Goal: Use online tool/utility: Utilize a website feature to perform a specific function

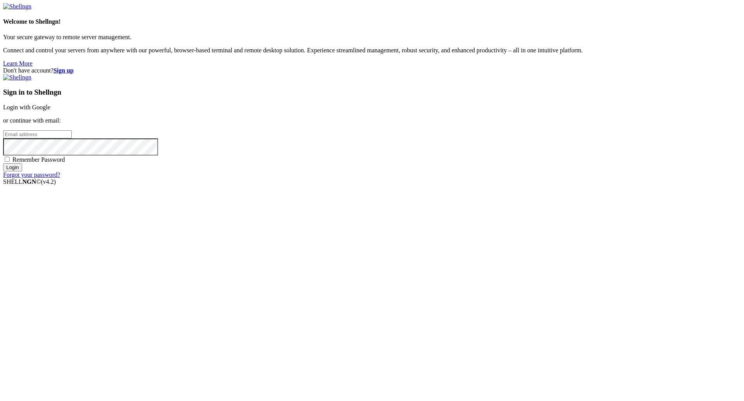
type input "[PERSON_NAME][EMAIL_ADDRESS][DOMAIN_NAME]"
click at [22, 171] on input "Login" at bounding box center [12, 167] width 19 height 8
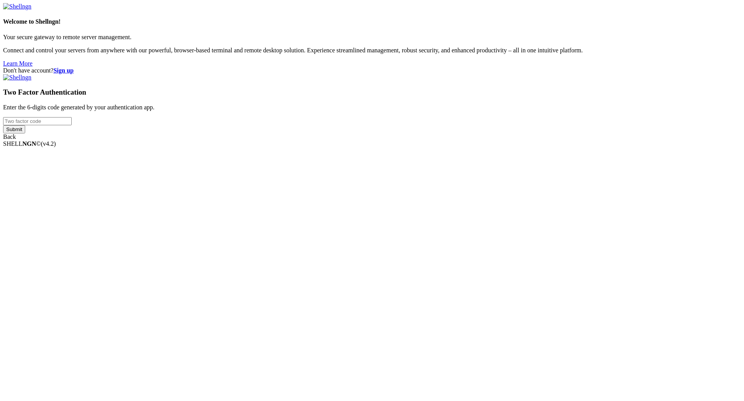
click at [72, 125] on input "number" at bounding box center [37, 121] width 69 height 8
paste input "836013"
type input "836013"
click at [25, 133] on input "Submit" at bounding box center [14, 129] width 22 height 8
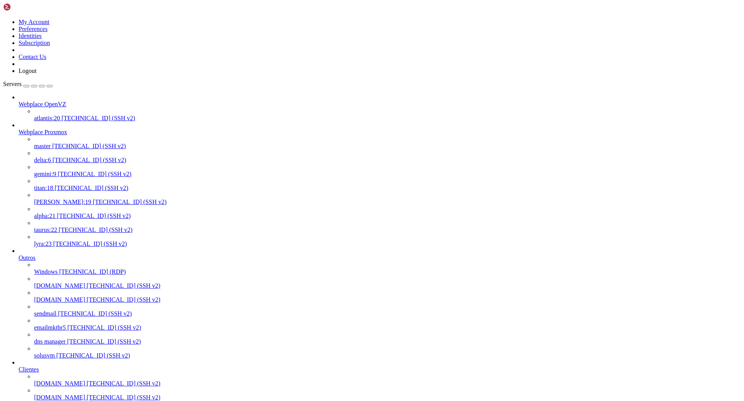
click at [63, 157] on span "[TECHNICAL_ID] (SSH v2)" at bounding box center [90, 160] width 74 height 7
drag, startPoint x: 223, startPoint y: 1404, endPoint x: 141, endPoint y: 1398, distance: 82.0
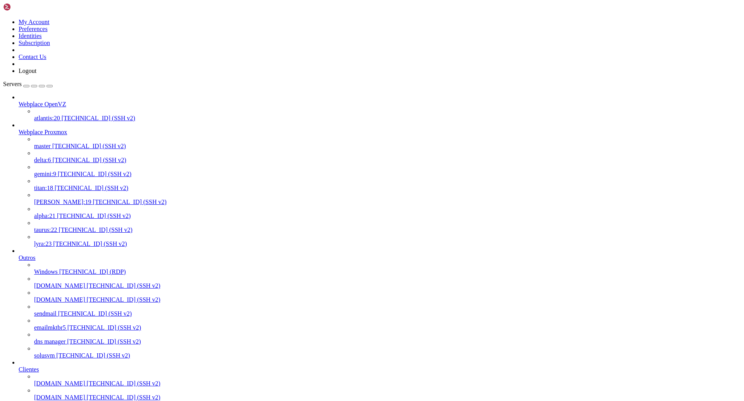
copy x-row "[EMAIL_ADDRESS][DOMAIN_NAME]"
